Goal: Task Accomplishment & Management: Manage account settings

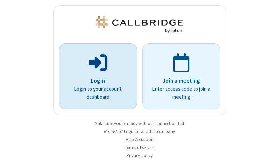
click at [95, 81] on p "Login" at bounding box center [98, 80] width 59 height 9
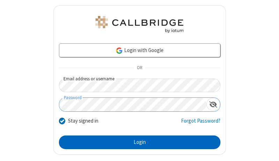
click at [137, 142] on button "Login" at bounding box center [139, 142] width 161 height 14
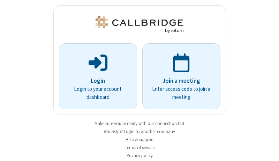
click at [137, 24] on img at bounding box center [139, 24] width 91 height 17
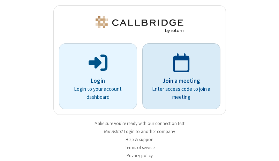
click at [179, 76] on p "Join a meeting" at bounding box center [181, 80] width 59 height 9
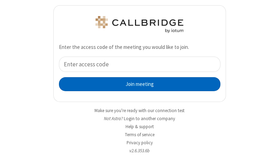
click at [137, 84] on button "Join meeting" at bounding box center [139, 84] width 161 height 14
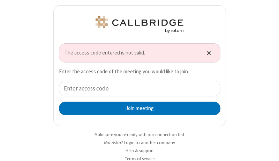
click at [207, 53] on span "Close alert" at bounding box center [209, 53] width 4 height 6
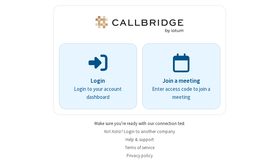
click at [137, 123] on link "Make sure you're ready with our connection test" at bounding box center [140, 123] width 90 height 6
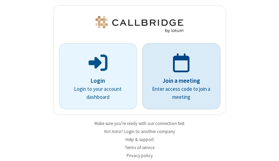
click at [179, 76] on p "Join a meeting" at bounding box center [181, 80] width 59 height 9
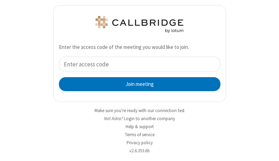
click at [137, 74] on div "Join meeting" at bounding box center [139, 74] width 161 height 35
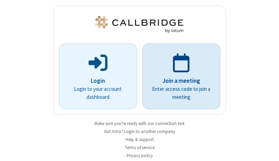
click at [179, 76] on p "Join a meeting" at bounding box center [181, 80] width 59 height 9
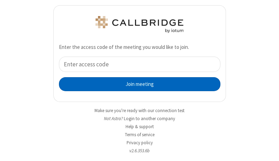
click at [137, 84] on button "Join meeting" at bounding box center [139, 84] width 161 height 14
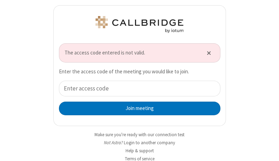
click at [137, 108] on button "Join meeting" at bounding box center [139, 108] width 161 height 14
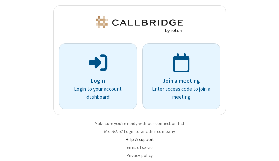
click at [137, 139] on link "Help & support" at bounding box center [140, 139] width 28 height 6
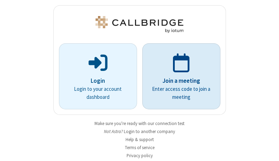
click at [179, 76] on p "Join a meeting" at bounding box center [181, 80] width 59 height 9
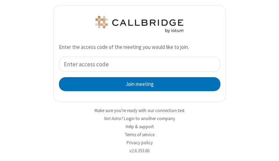
click at [137, 64] on input "tel" at bounding box center [139, 65] width 161 height 16
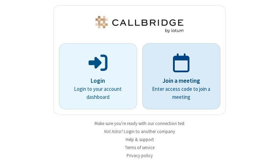
click at [179, 76] on p "Join a meeting" at bounding box center [181, 80] width 59 height 9
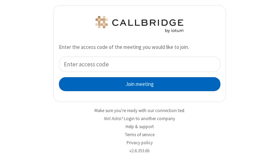
click at [137, 84] on button "Join meeting" at bounding box center [139, 84] width 161 height 14
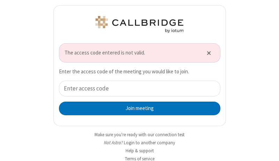
click at [137, 53] on span "The access code entered is not valid." at bounding box center [132, 53] width 134 height 8
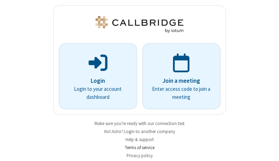
click at [137, 147] on link "Terms of service" at bounding box center [140, 147] width 30 height 6
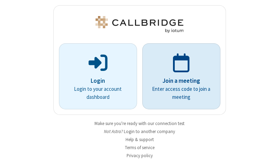
click at [179, 76] on p "Join a meeting" at bounding box center [181, 80] width 59 height 9
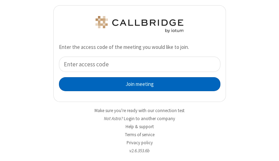
click at [137, 84] on button "Join meeting" at bounding box center [139, 84] width 161 height 14
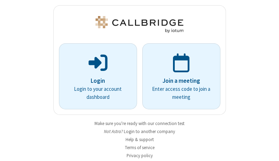
click at [179, 76] on p "Join a meeting" at bounding box center [181, 80] width 59 height 9
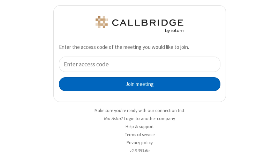
click at [137, 84] on button "Join meeting" at bounding box center [139, 84] width 161 height 14
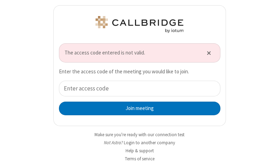
click at [137, 53] on span "The access code entered is not valid." at bounding box center [132, 53] width 134 height 8
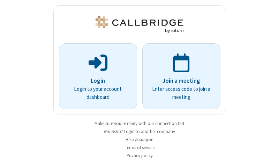
click at [137, 155] on link "Privacy policy" at bounding box center [140, 155] width 26 height 6
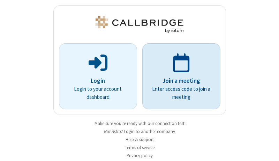
click at [179, 76] on p "Join a meeting" at bounding box center [181, 80] width 59 height 9
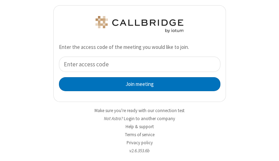
click at [137, 64] on input "tel" at bounding box center [139, 65] width 161 height 16
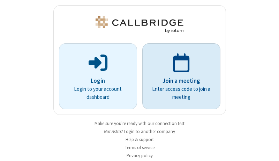
click at [179, 76] on p "Join a meeting" at bounding box center [181, 80] width 59 height 9
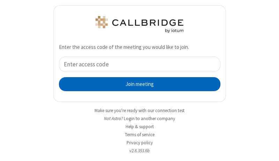
click at [137, 84] on button "Join meeting" at bounding box center [139, 84] width 161 height 14
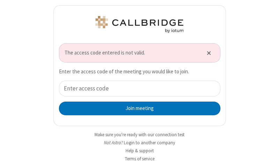
click at [128, 53] on span "The access code entered is not valid." at bounding box center [132, 53] width 134 height 8
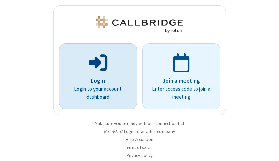
click at [95, 76] on p "Login" at bounding box center [98, 80] width 59 height 9
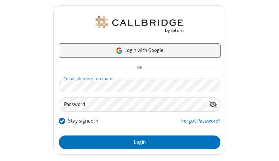
click at [137, 50] on link "Login with Google" at bounding box center [139, 50] width 161 height 14
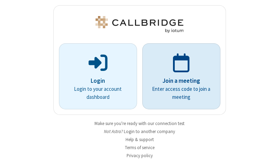
click at [142, 80] on link "Join a meeting Enter access code to join a meeting" at bounding box center [181, 76] width 78 height 66
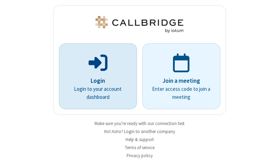
click at [95, 76] on p "Login" at bounding box center [98, 80] width 59 height 9
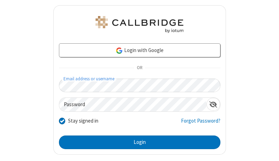
click at [196, 123] on link "Forgot Password?" at bounding box center [200, 123] width 39 height 13
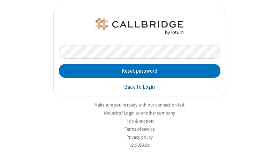
click at [140, 87] on link "Back To Login" at bounding box center [139, 87] width 31 height 8
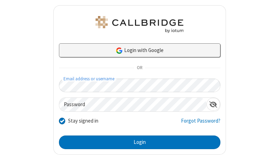
click at [137, 50] on link "Login with Google" at bounding box center [139, 50] width 161 height 14
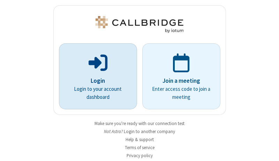
click at [95, 76] on p "Login" at bounding box center [98, 80] width 59 height 9
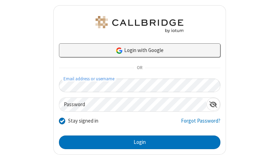
click at [137, 50] on link "Login with Google" at bounding box center [139, 50] width 161 height 14
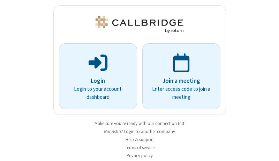
click at [140, 83] on div "Join a meeting Enter access code to join a meeting" at bounding box center [181, 76] width 83 height 66
click at [95, 76] on p "Login" at bounding box center [98, 80] width 59 height 9
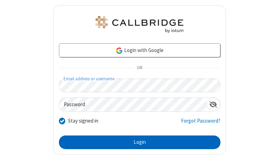
click at [137, 142] on button "Login" at bounding box center [139, 142] width 161 height 14
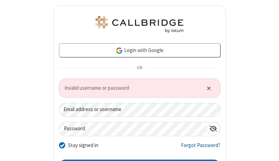
click at [196, 147] on link "Forgot Password?" at bounding box center [200, 147] width 39 height 13
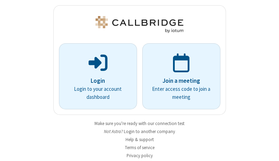
click at [95, 76] on p "Login" at bounding box center [98, 80] width 59 height 9
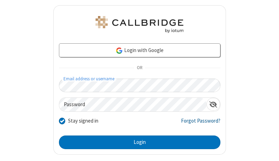
click at [196, 123] on link "Forgot Password?" at bounding box center [200, 123] width 39 height 13
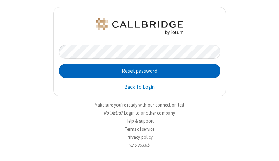
click at [140, 71] on button "Reset password" at bounding box center [139, 71] width 161 height 14
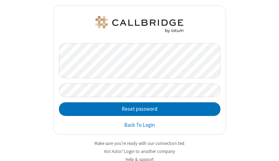
click at [137, 125] on link "Back To Login" at bounding box center [139, 125] width 31 height 8
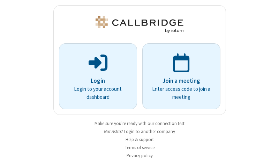
click at [95, 76] on p "Login" at bounding box center [98, 80] width 59 height 9
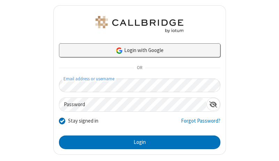
click at [137, 50] on link "Login with Google" at bounding box center [139, 50] width 161 height 14
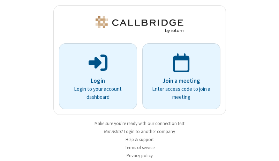
click at [140, 76] on div "Join a meeting Enter access code to join a meeting" at bounding box center [181, 76] width 83 height 66
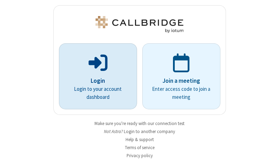
click at [95, 76] on p "Login" at bounding box center [98, 80] width 59 height 9
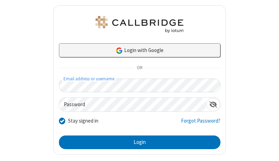
click at [137, 55] on link "Login with Google" at bounding box center [139, 50] width 161 height 14
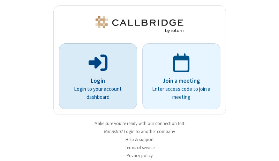
click at [95, 76] on p "Login" at bounding box center [98, 80] width 59 height 9
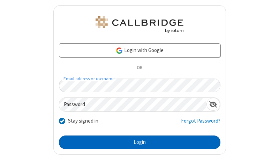
click at [137, 142] on button "Login" at bounding box center [139, 142] width 161 height 14
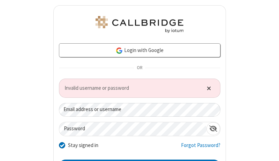
click at [207, 88] on span "Close alert" at bounding box center [209, 88] width 4 height 6
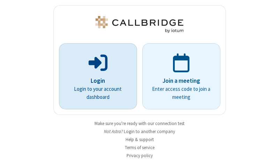
click at [95, 76] on p "Login" at bounding box center [98, 80] width 59 height 9
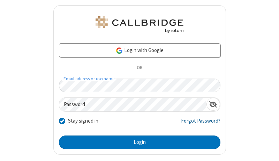
click at [196, 123] on link "Forgot Password?" at bounding box center [200, 123] width 39 height 13
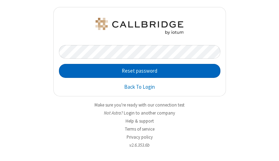
click at [140, 71] on button "Reset password" at bounding box center [139, 71] width 161 height 14
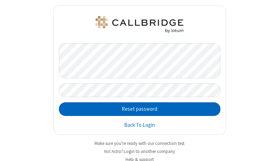
click at [137, 109] on button "Reset password" at bounding box center [139, 109] width 161 height 14
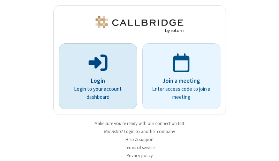
click at [95, 76] on p "Login" at bounding box center [98, 80] width 59 height 9
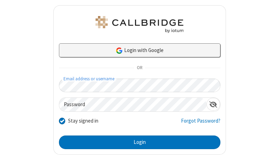
click at [137, 50] on link "Login with Google" at bounding box center [139, 50] width 161 height 14
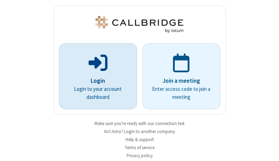
click at [95, 76] on p "Login" at bounding box center [98, 80] width 59 height 9
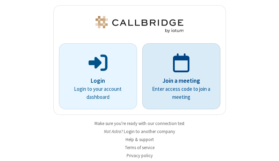
click at [179, 76] on p "Join a meeting" at bounding box center [181, 80] width 59 height 9
